Goal: Task Accomplishment & Management: Use online tool/utility

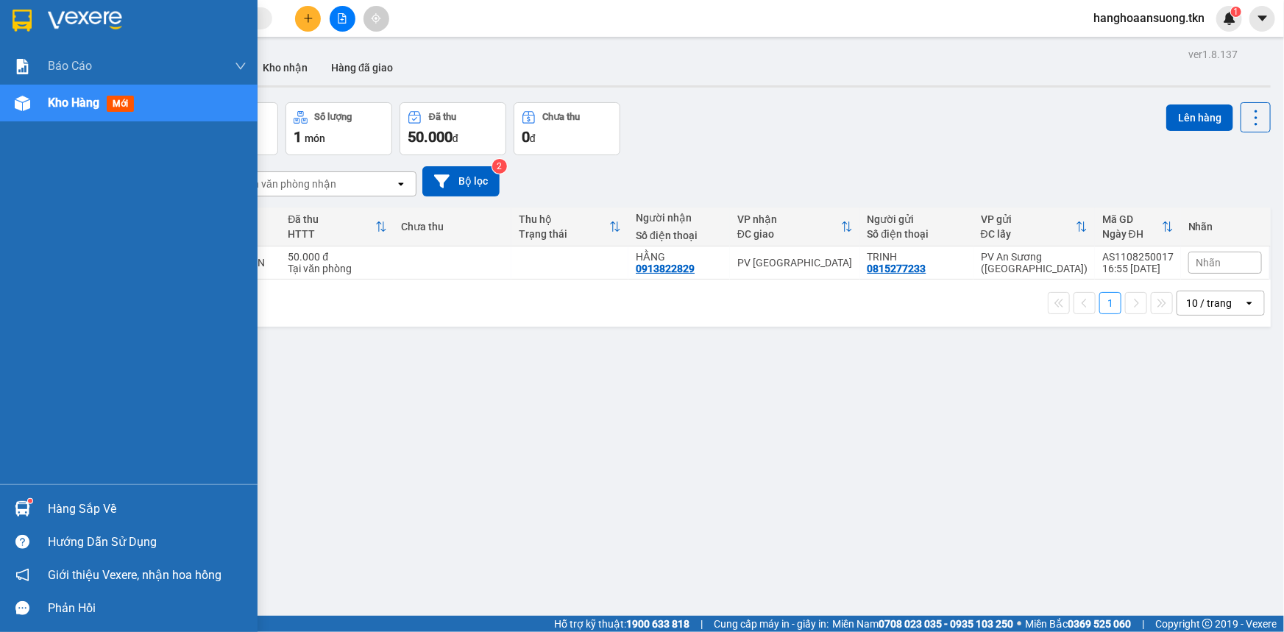
click at [21, 500] on div at bounding box center [23, 509] width 26 height 26
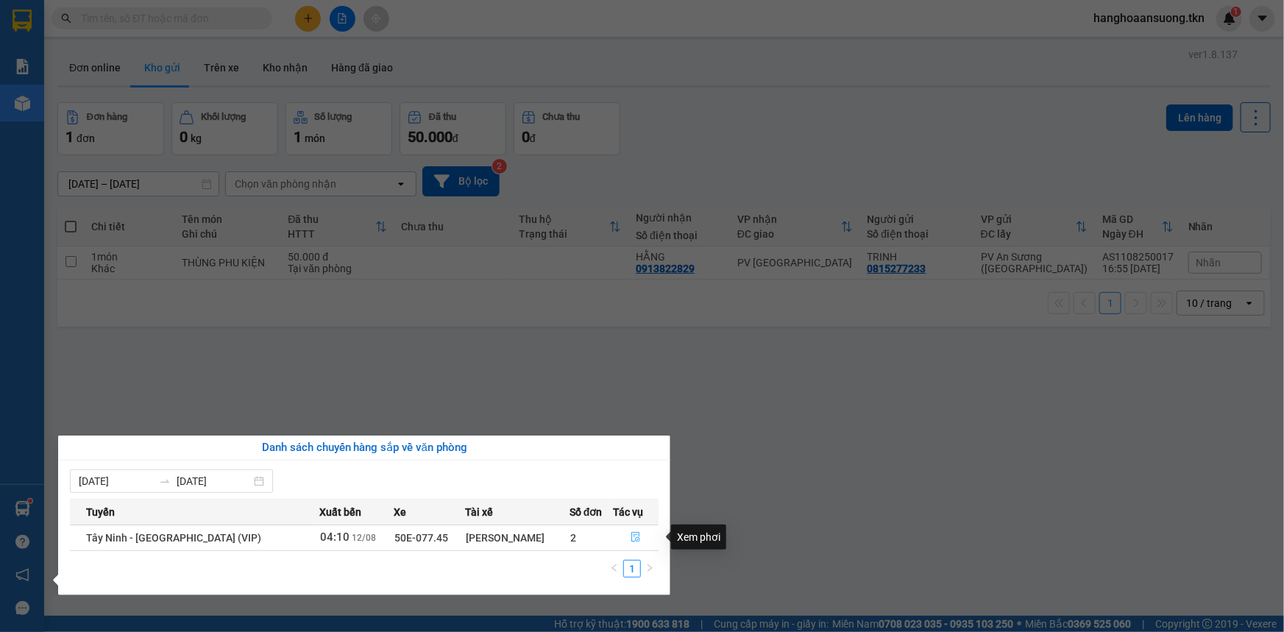
click at [632, 533] on icon "file-done" at bounding box center [635, 537] width 10 height 10
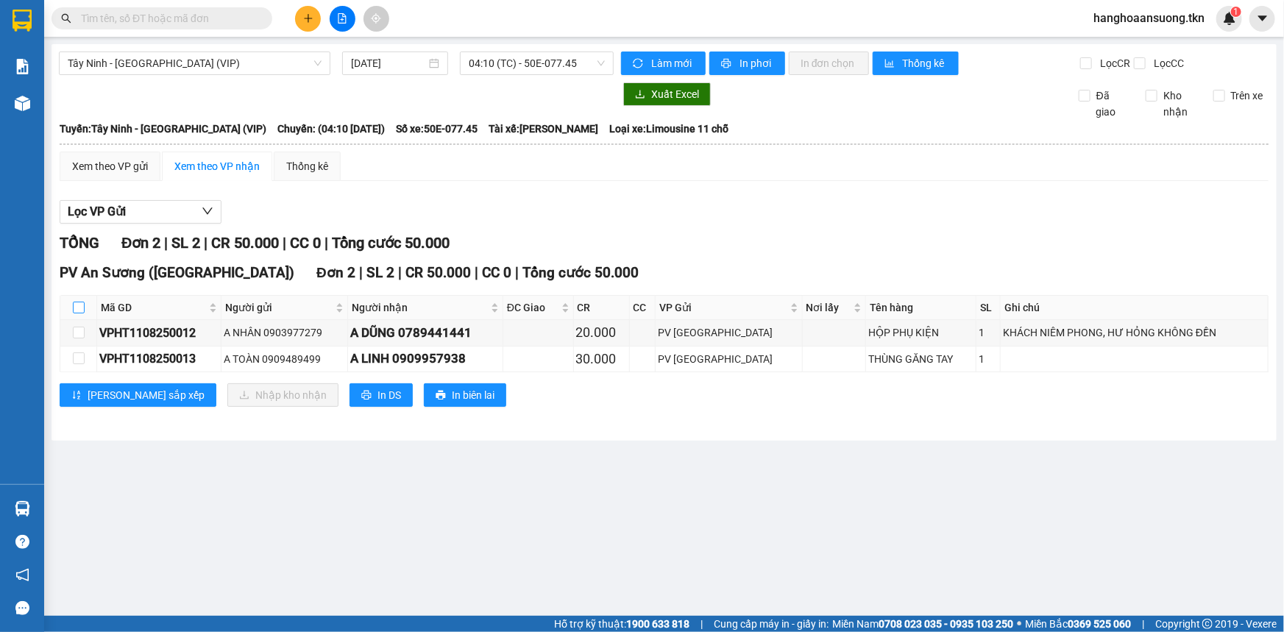
click at [75, 309] on input "checkbox" at bounding box center [79, 308] width 12 height 12
checkbox input "true"
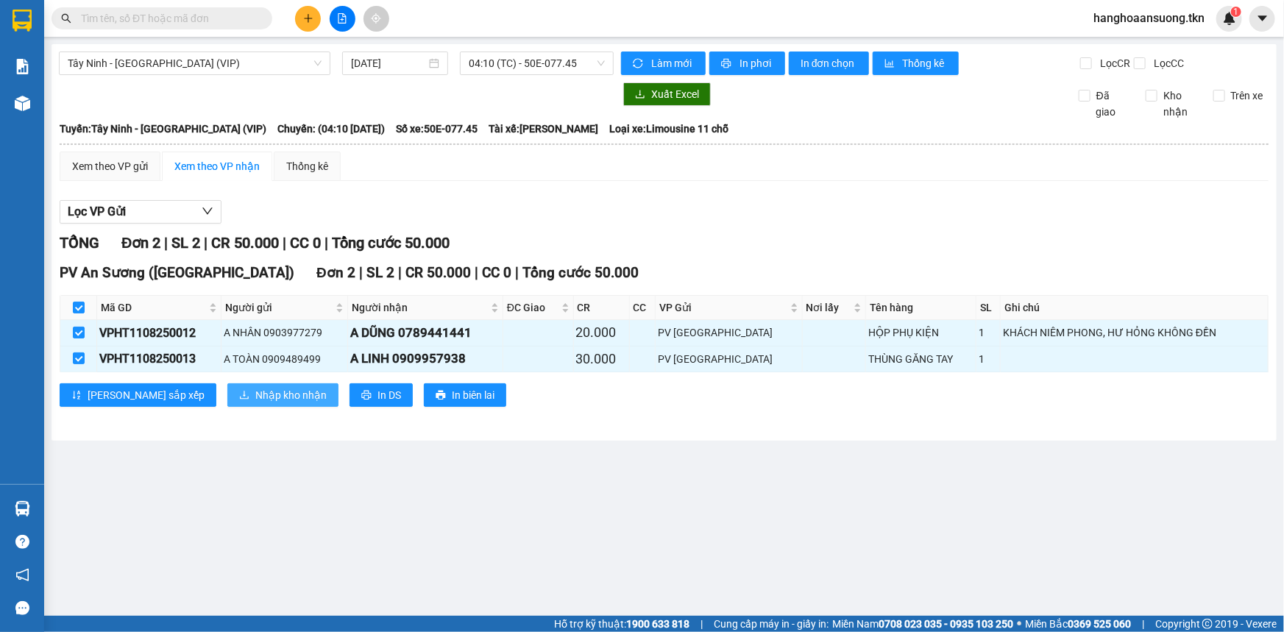
click at [255, 392] on span "Nhập kho nhận" at bounding box center [290, 395] width 71 height 16
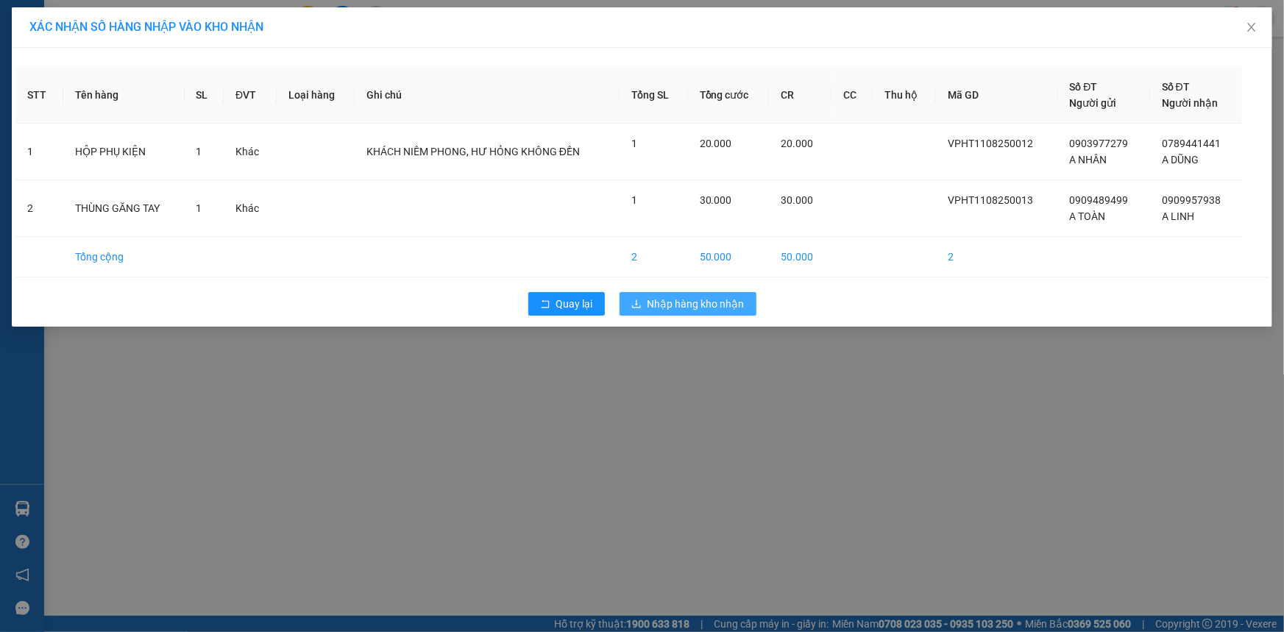
click at [664, 307] on span "Nhập hàng kho nhận" at bounding box center [695, 304] width 97 height 16
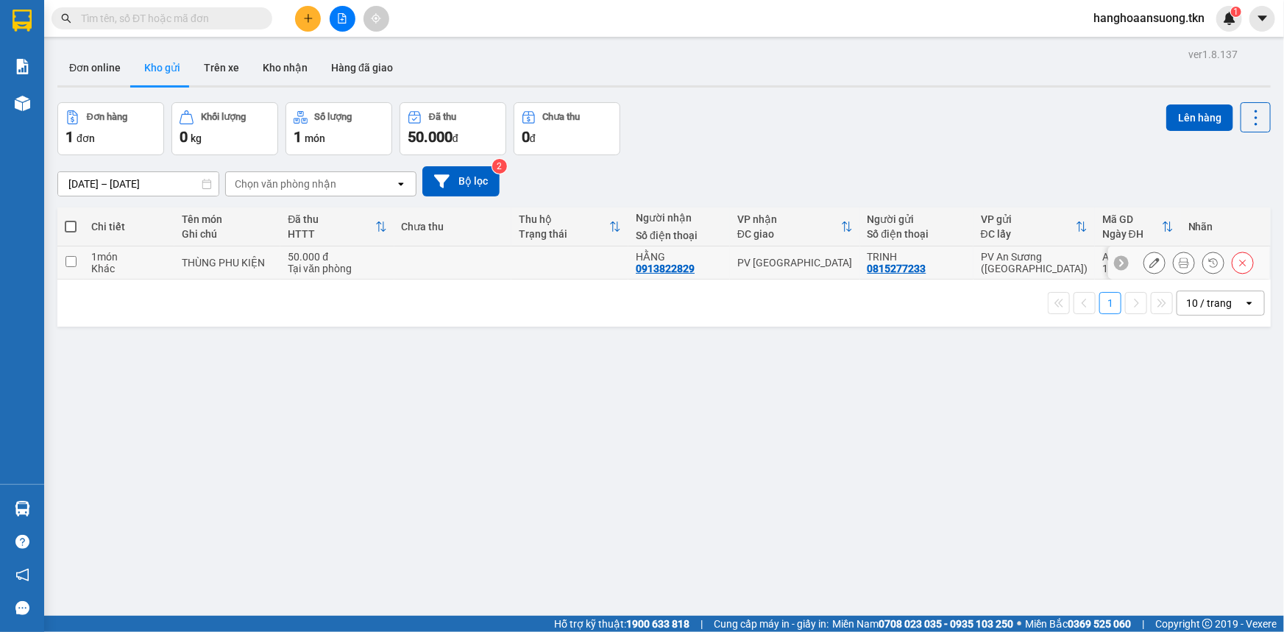
click at [592, 261] on td at bounding box center [569, 262] width 117 height 33
checkbox input "true"
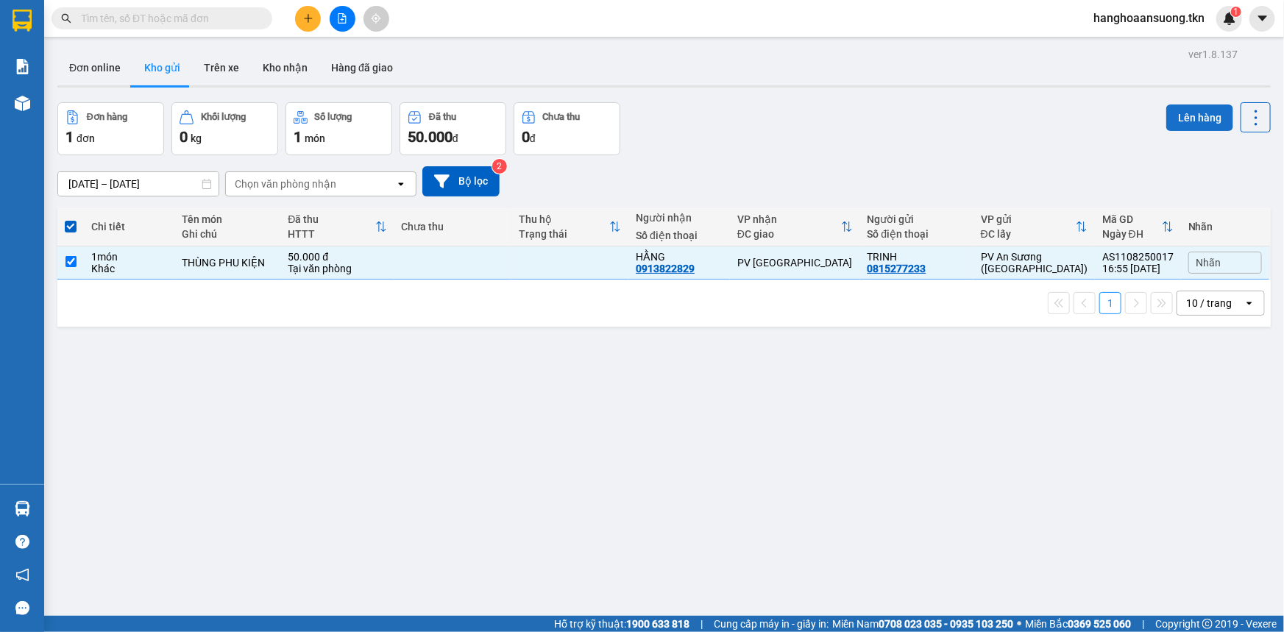
click at [1186, 110] on button "Lên hàng" at bounding box center [1199, 117] width 67 height 26
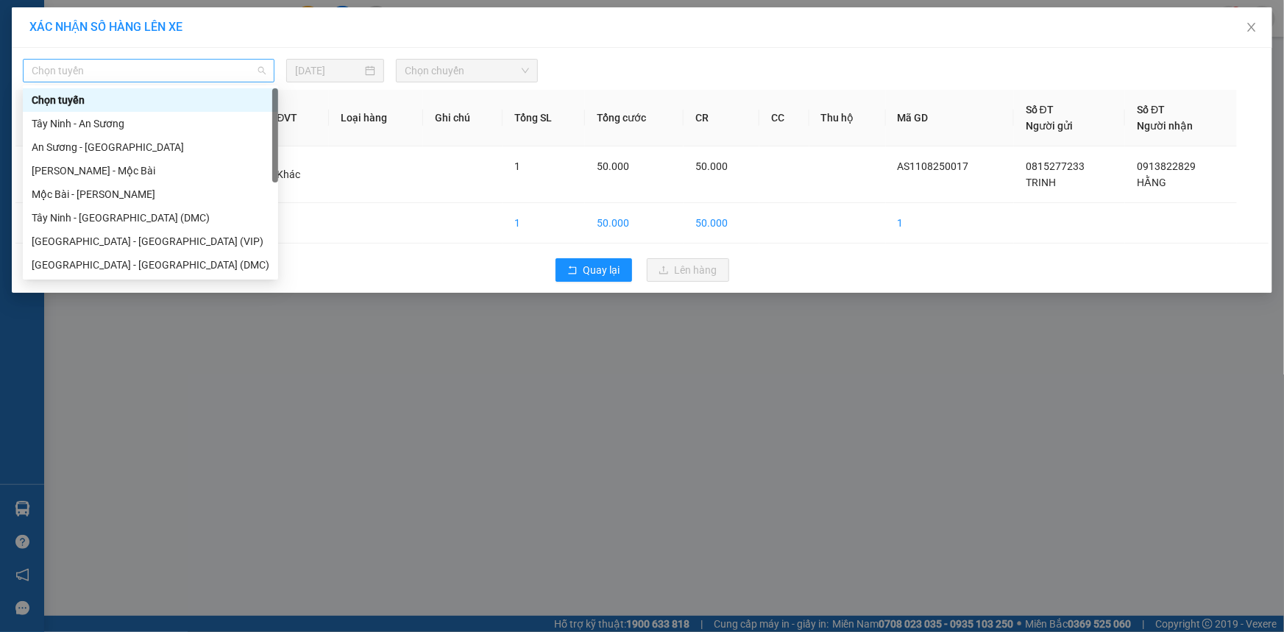
click at [155, 72] on span "Chọn tuyến" at bounding box center [149, 71] width 234 height 22
click at [171, 235] on div "[GEOGRAPHIC_DATA] - [GEOGRAPHIC_DATA] (VIP)" at bounding box center [151, 241] width 238 height 16
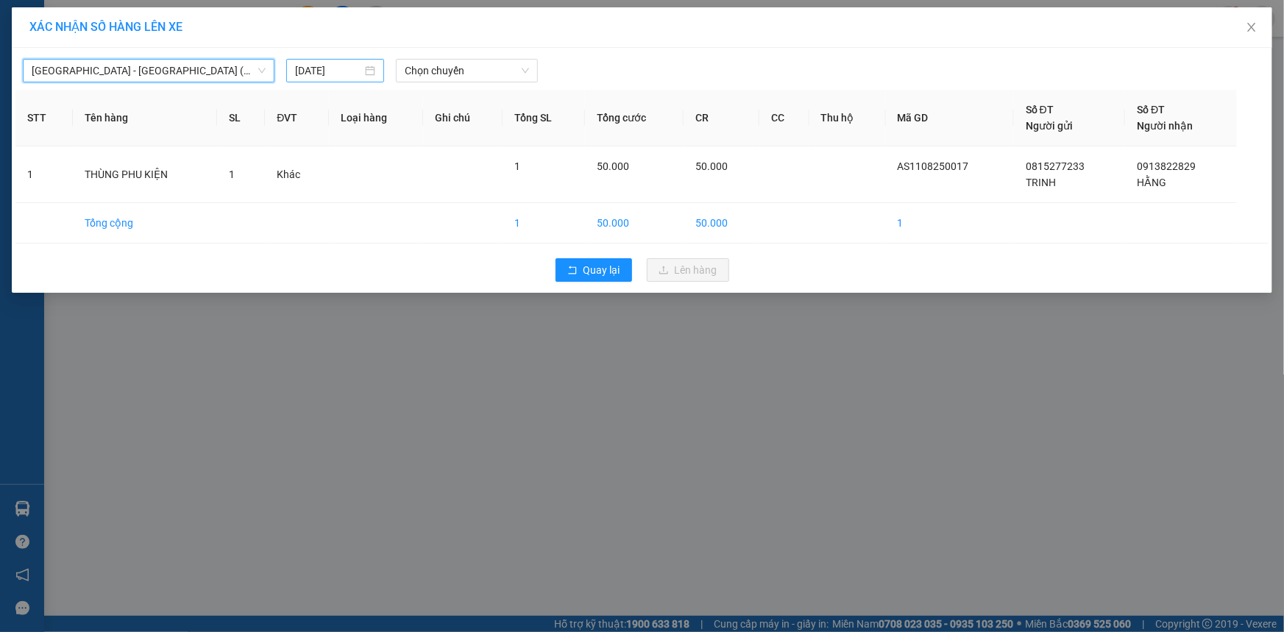
click at [333, 69] on input "[DATE]" at bounding box center [328, 71] width 67 height 16
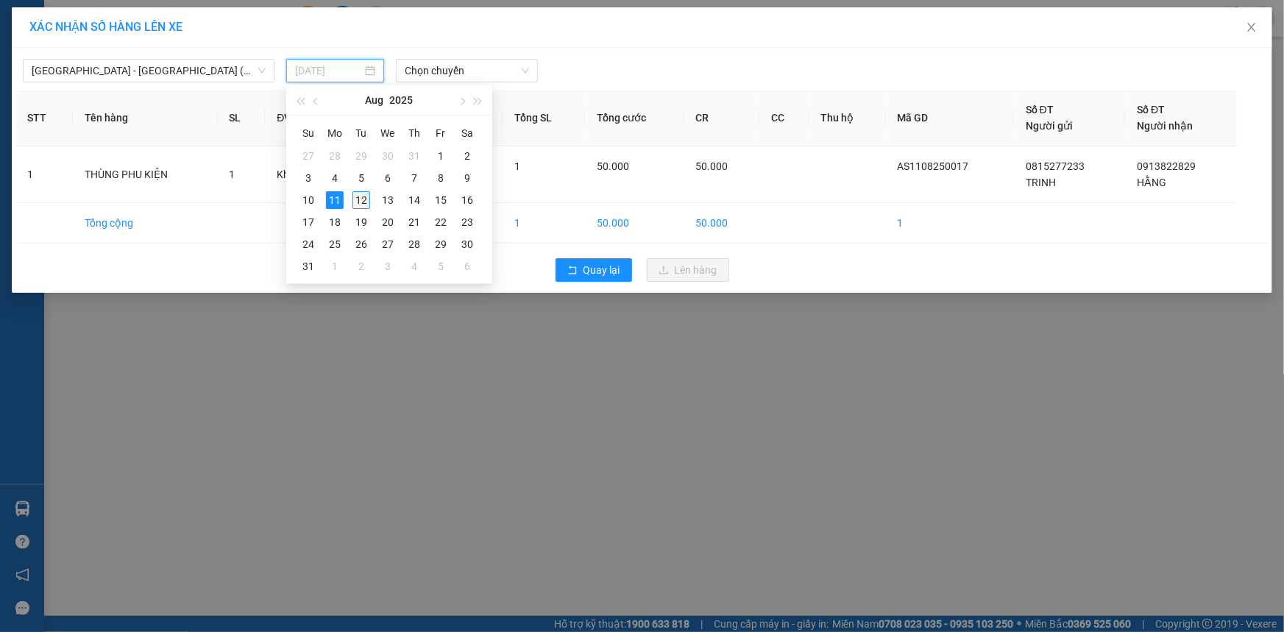
click at [360, 194] on div "12" at bounding box center [361, 200] width 18 height 18
type input "[DATE]"
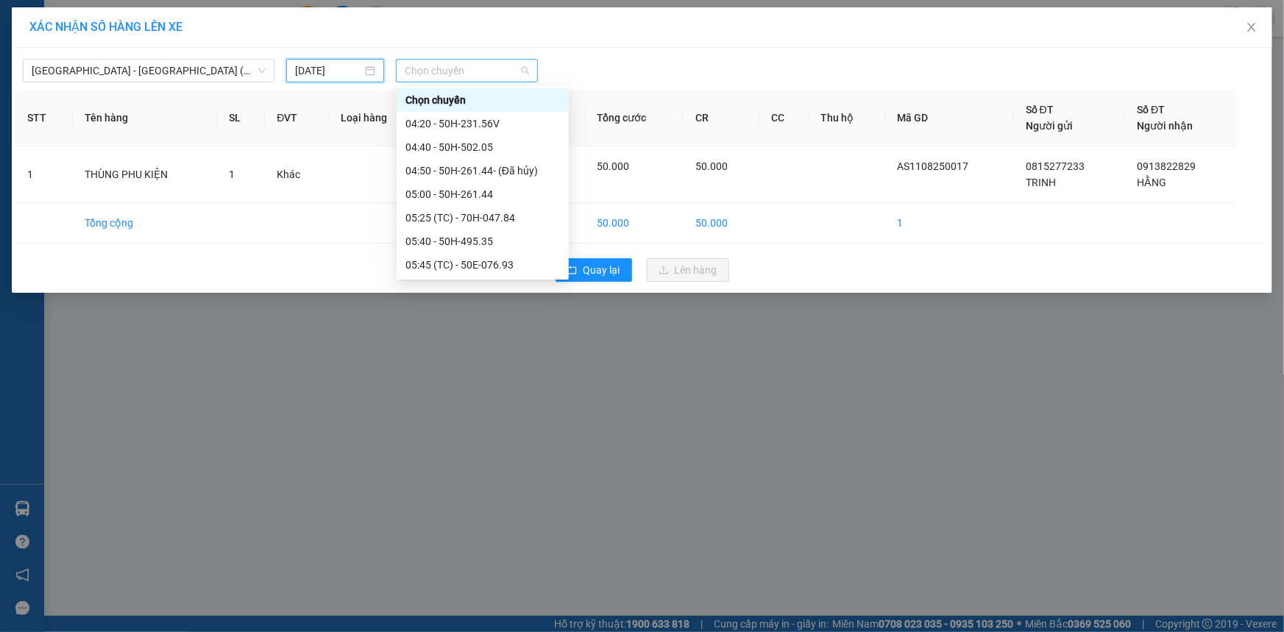
click at [439, 62] on span "Chọn chuyến" at bounding box center [467, 71] width 124 height 22
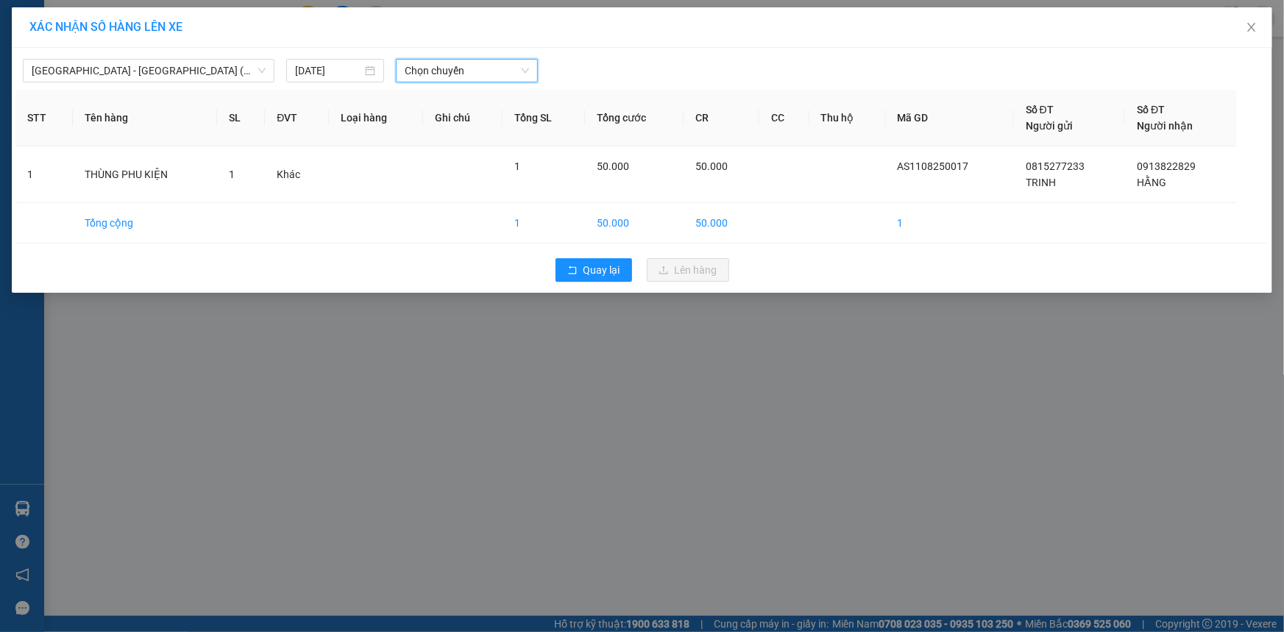
click at [451, 67] on span "Chọn chuyến" at bounding box center [467, 71] width 124 height 22
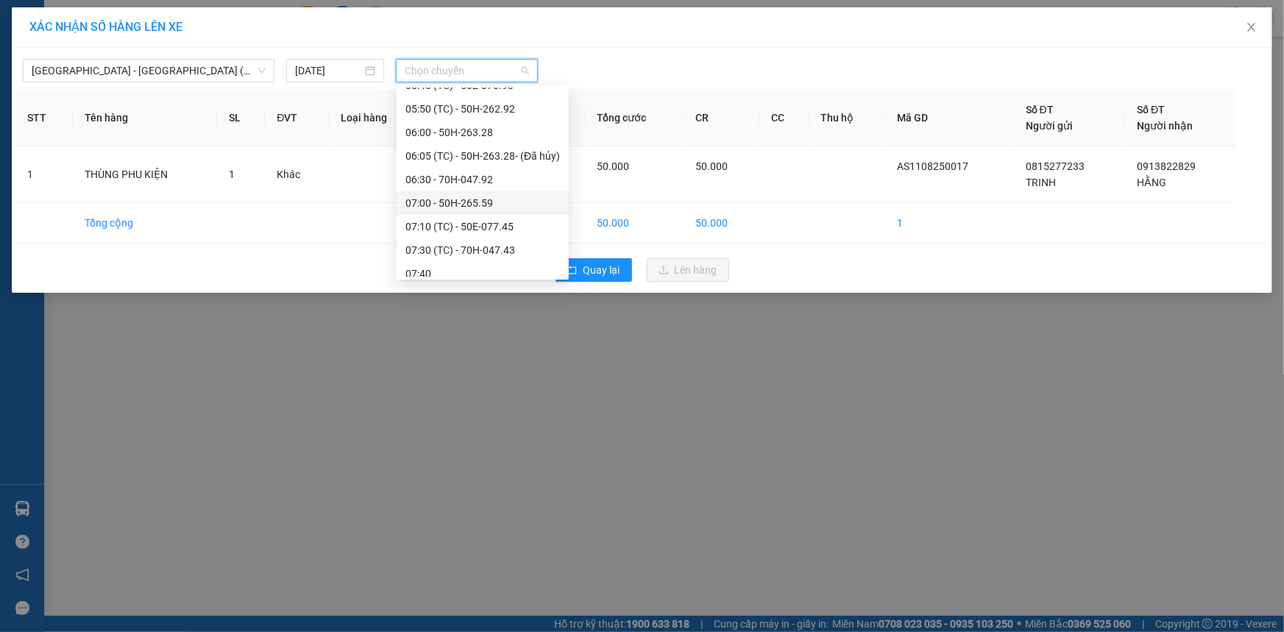
scroll to position [200, 0]
click at [518, 155] on div "06:30 - 70H-047.92" at bounding box center [482, 159] width 154 height 16
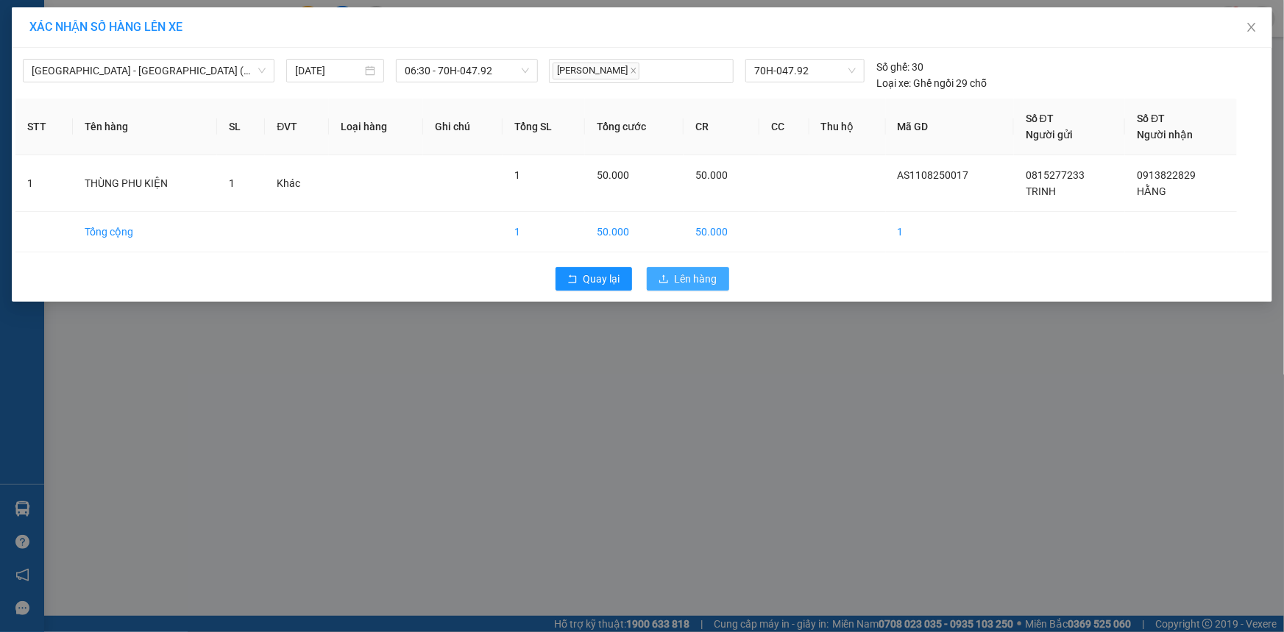
click at [692, 278] on span "Lên hàng" at bounding box center [696, 279] width 43 height 16
